Goal: Information Seeking & Learning: Learn about a topic

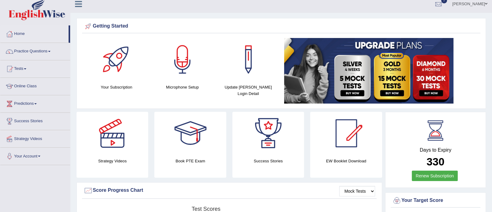
scroll to position [3, 0]
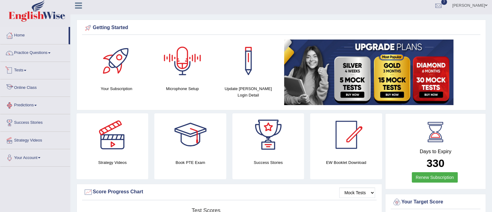
click at [25, 68] on link "Tests" at bounding box center [35, 69] width 70 height 15
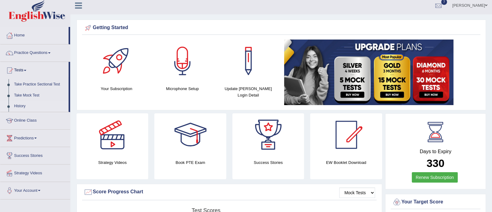
click at [28, 103] on link "History" at bounding box center [39, 106] width 57 height 11
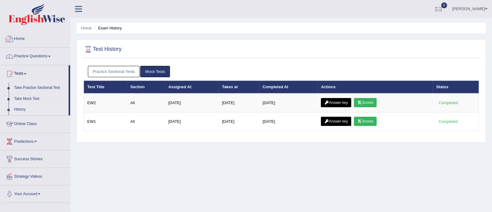
click at [20, 38] on link "Home" at bounding box center [35, 37] width 70 height 15
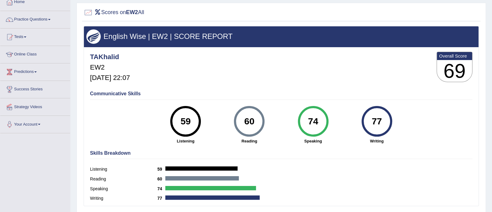
scroll to position [34, 0]
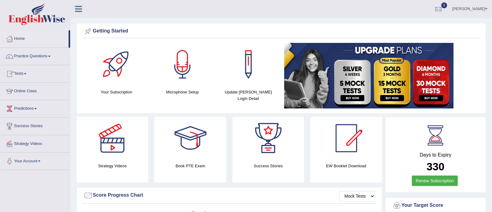
click at [26, 73] on span at bounding box center [25, 73] width 2 height 1
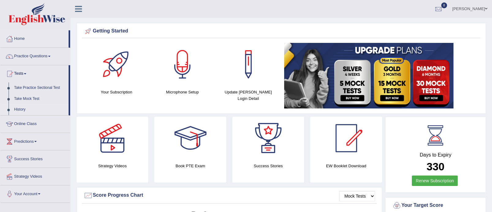
click at [28, 107] on link "History" at bounding box center [39, 109] width 57 height 11
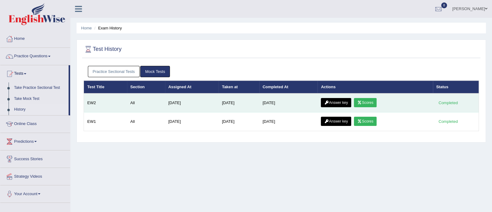
click at [333, 100] on link "Answer key" at bounding box center [336, 102] width 30 height 9
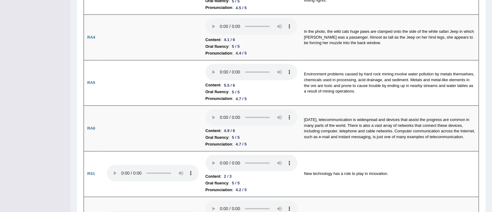
scroll to position [263, 0]
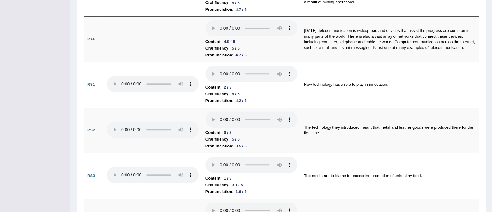
drag, startPoint x: 495, startPoint y: 17, endPoint x: 497, endPoint y: 48, distance: 30.4
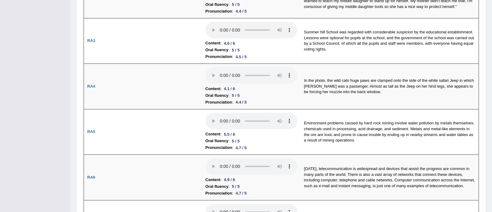
scroll to position [0, 0]
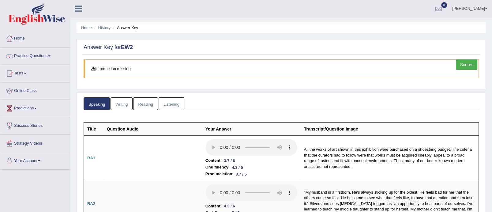
click at [124, 102] on link "Writing" at bounding box center [122, 103] width 22 height 13
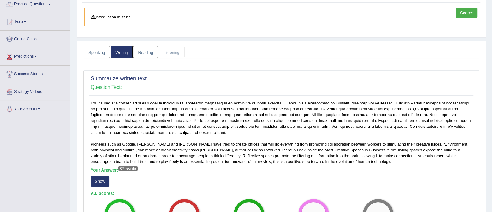
scroll to position [45, 0]
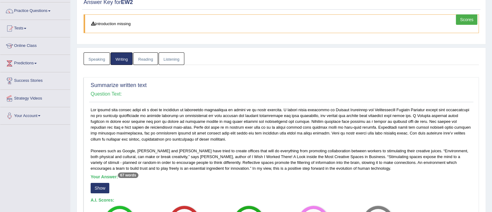
click at [145, 55] on link "Reading" at bounding box center [145, 58] width 24 height 13
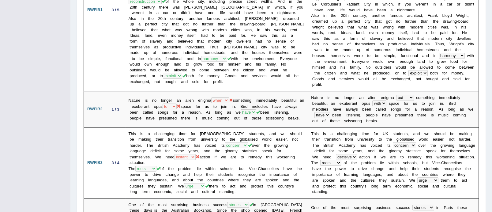
scroll to position [0, 0]
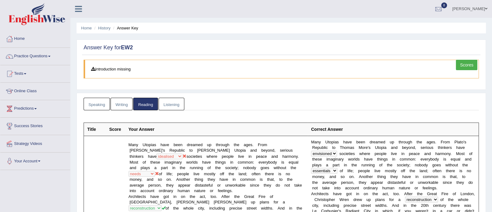
click at [183, 102] on link "Listening" at bounding box center [172, 104] width 26 height 13
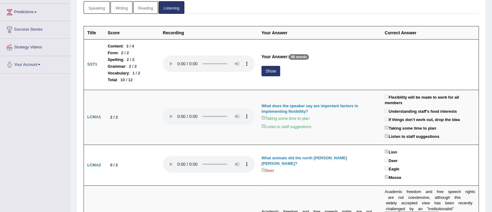
scroll to position [108, 0]
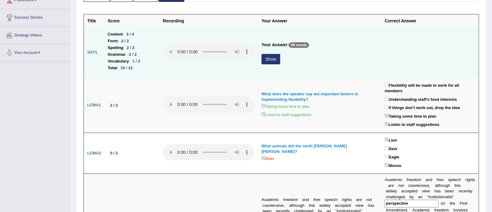
click at [271, 59] on button "Show" at bounding box center [270, 59] width 19 height 10
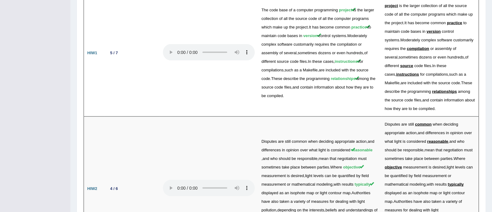
scroll to position [1129, 0]
